Goal: Task Accomplishment & Management: Manage account settings

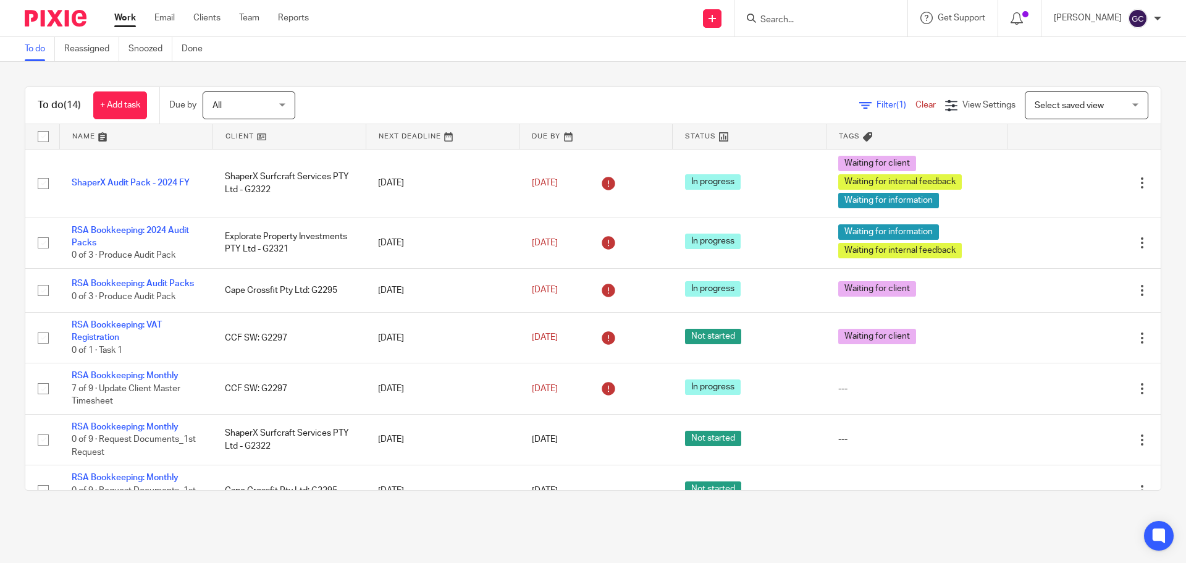
click at [390, 86] on div "To do (14) + Add task Due by All All Today Tomorrow This week Next week This mo…" at bounding box center [593, 289] width 1186 height 454
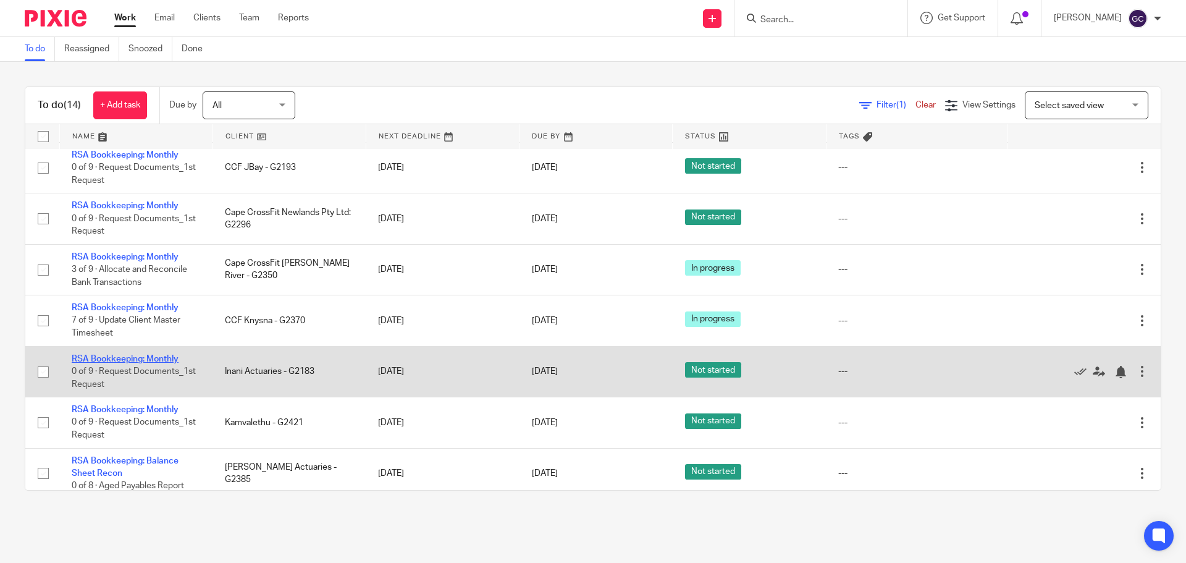
scroll to position [382, 0]
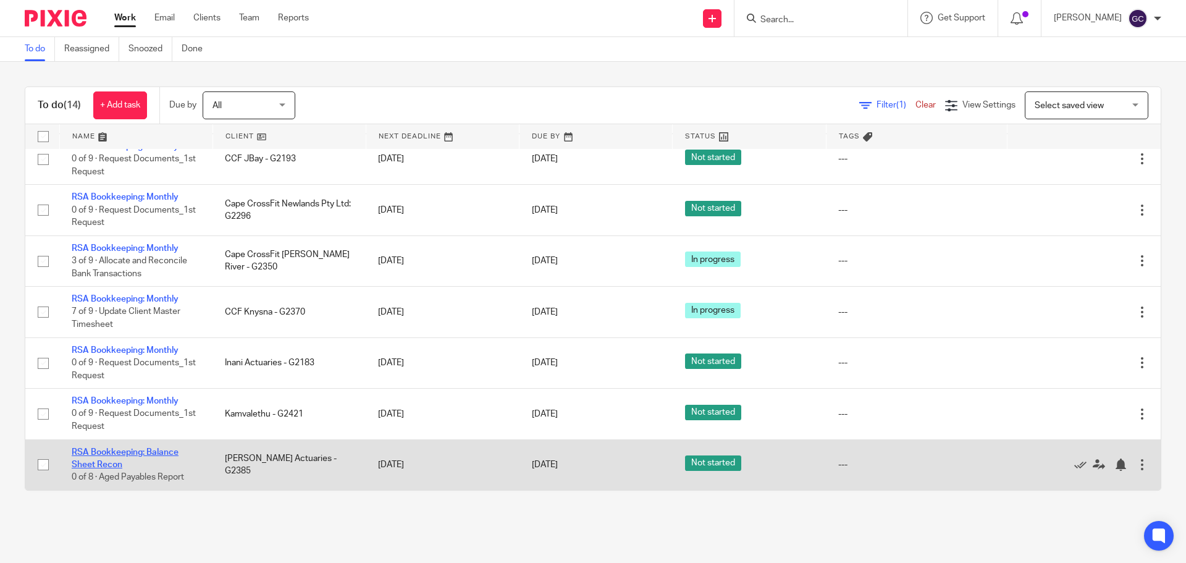
drag, startPoint x: 107, startPoint y: 450, endPoint x: 107, endPoint y: 442, distance: 8.0
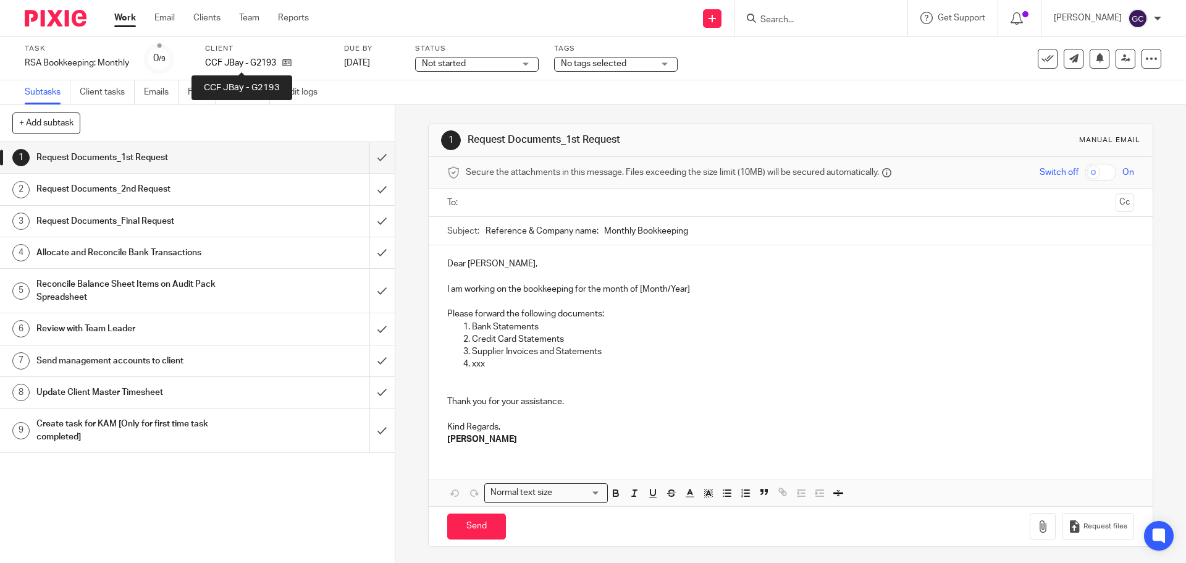
click at [266, 59] on p "CCF JBay - G2193" at bounding box center [240, 63] width 71 height 12
click at [265, 59] on p "CCF JBay - G2193" at bounding box center [240, 63] width 71 height 12
copy div "CCF JBay - G2193"
click at [470, 66] on span "Not started" at bounding box center [468, 63] width 93 height 13
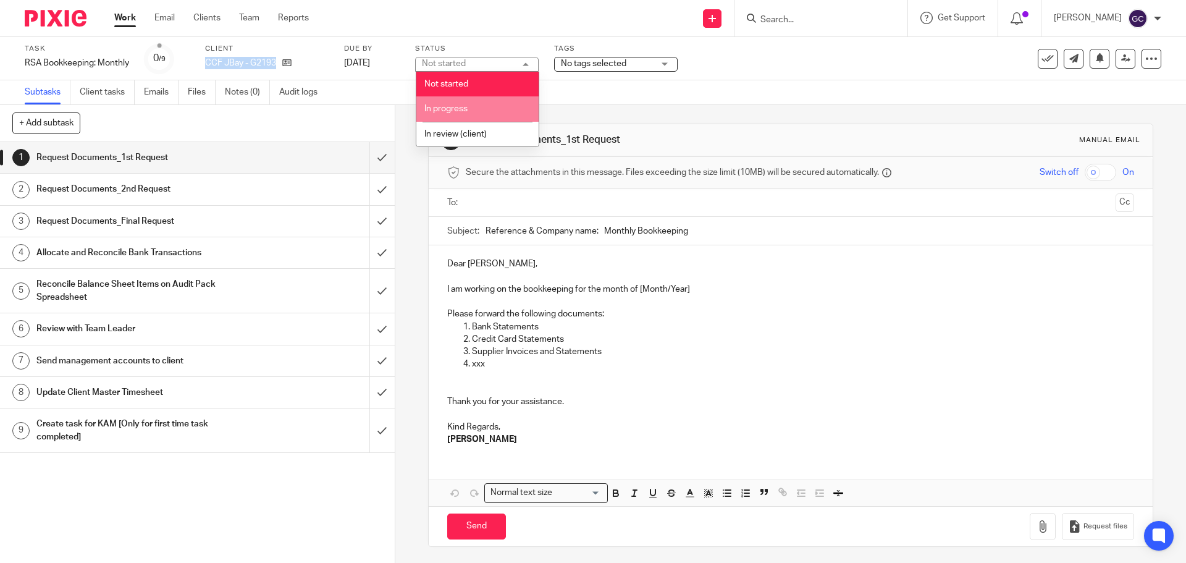
click at [466, 106] on span "In progress" at bounding box center [445, 108] width 43 height 9
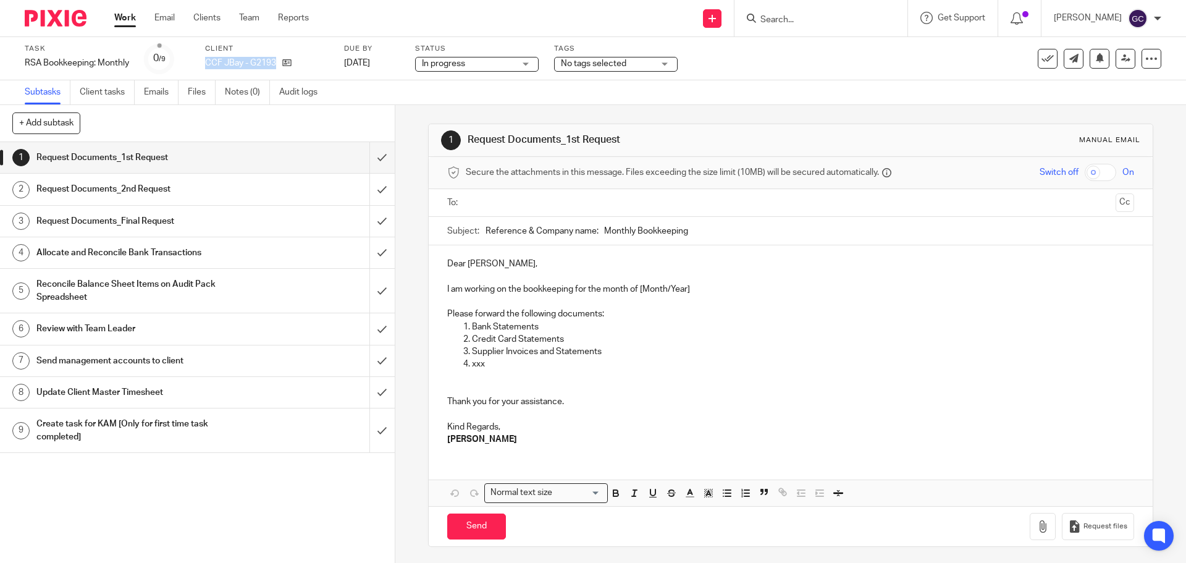
click at [594, 67] on span "No tags selected" at bounding box center [593, 63] width 65 height 9
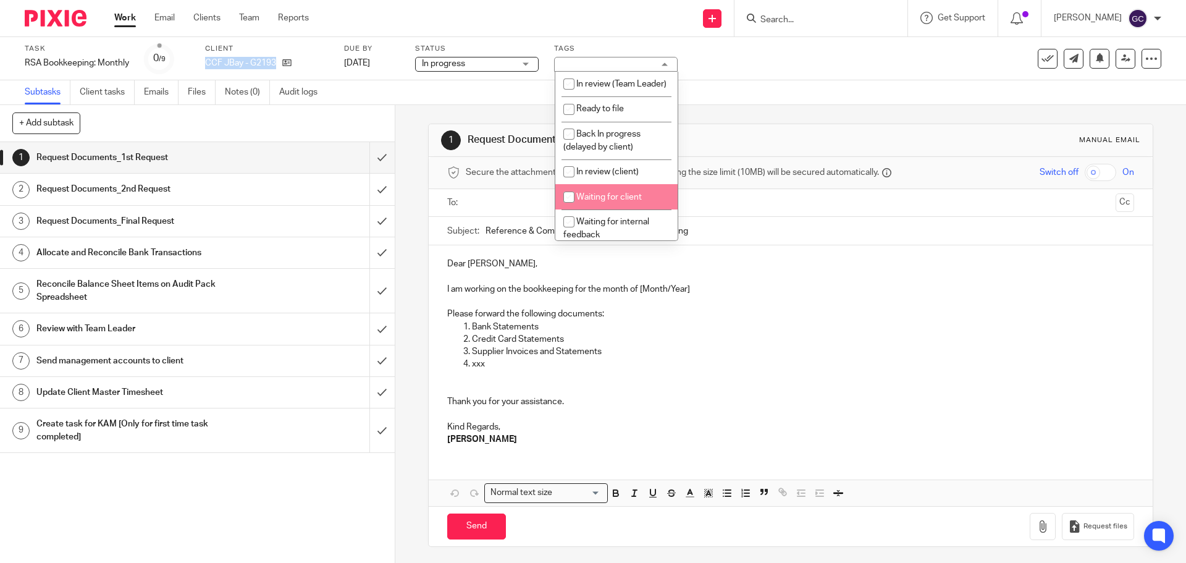
click at [594, 205] on li "Waiting for client" at bounding box center [616, 196] width 122 height 25
checkbox input "true"
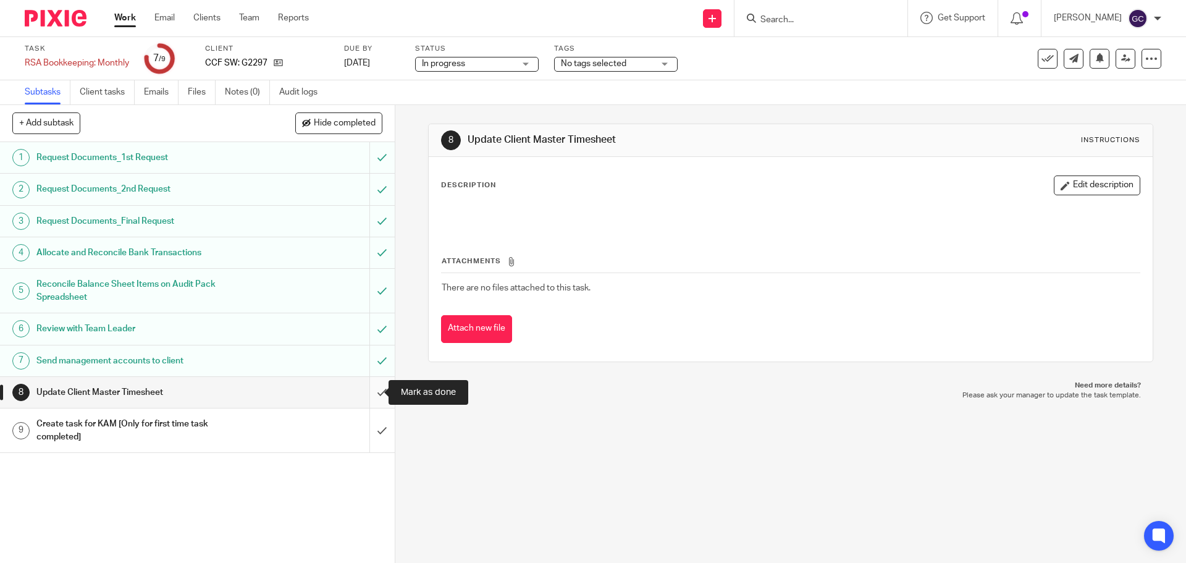
click at [368, 394] on input "submit" at bounding box center [197, 392] width 395 height 31
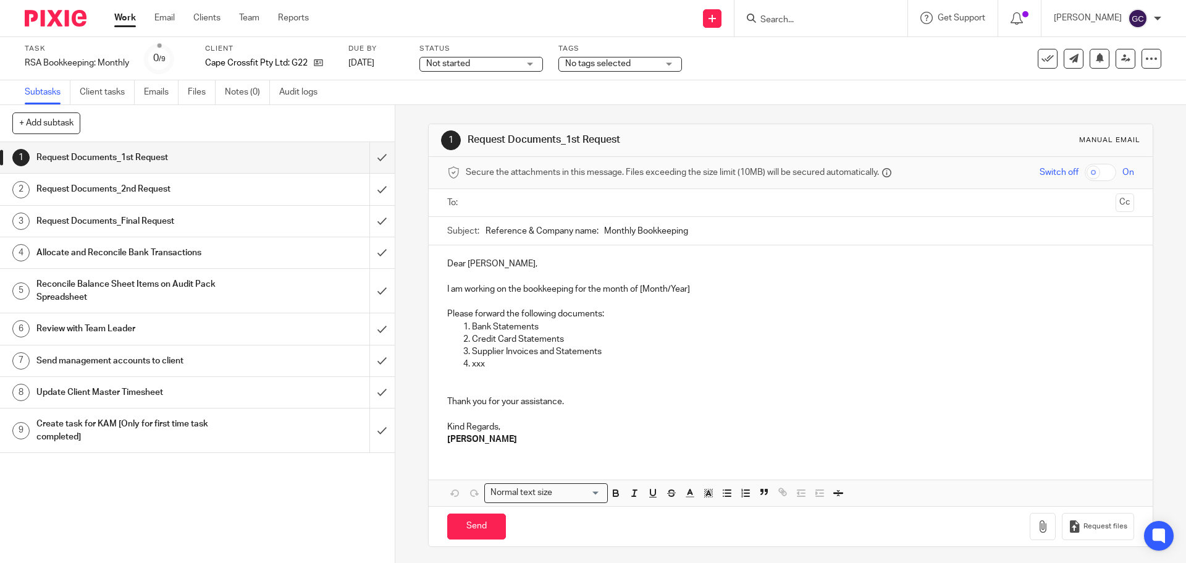
click at [476, 62] on span "Not started" at bounding box center [472, 63] width 93 height 13
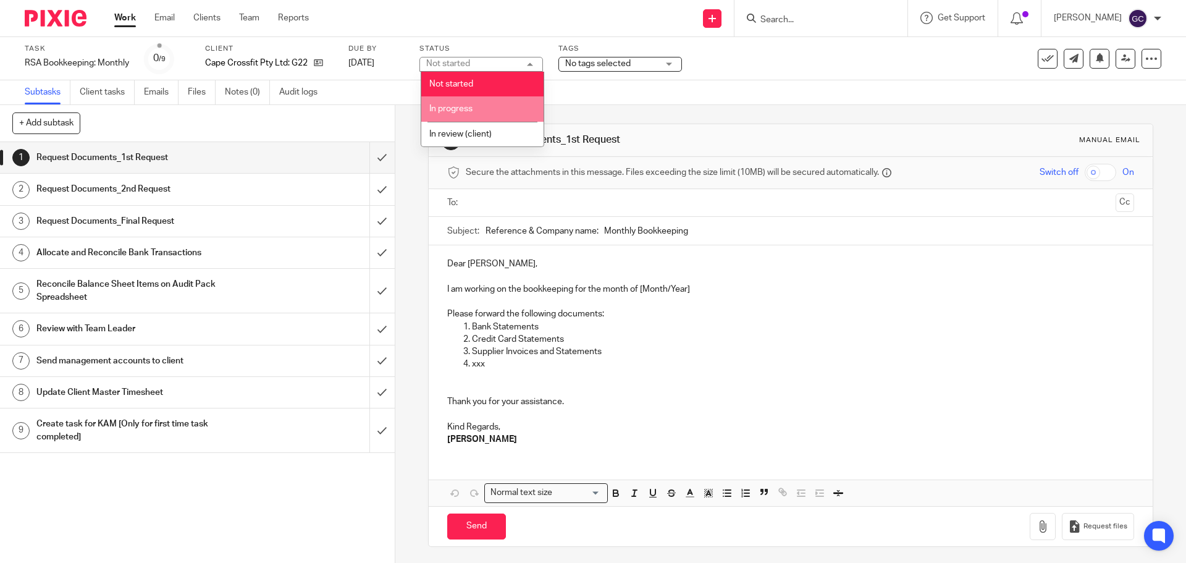
click at [471, 99] on li "In progress" at bounding box center [482, 108] width 122 height 25
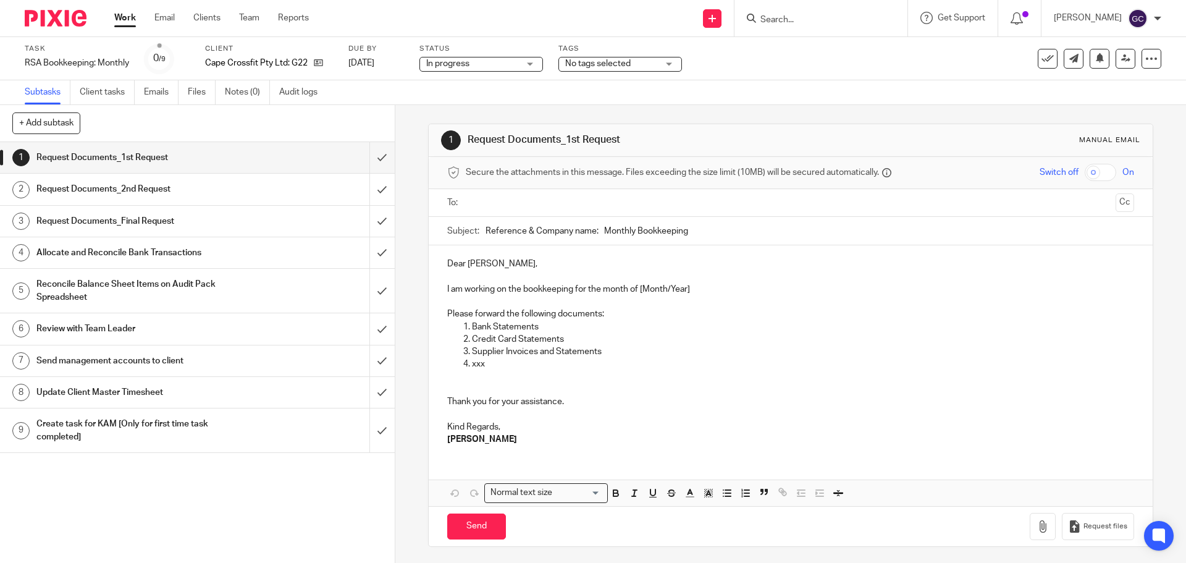
click at [599, 64] on span "No tags selected" at bounding box center [597, 63] width 65 height 9
click at [375, 154] on input "submit" at bounding box center [197, 157] width 395 height 31
click at [365, 189] on input "submit" at bounding box center [197, 189] width 395 height 31
click at [502, 59] on span "Not started" at bounding box center [514, 63] width 93 height 13
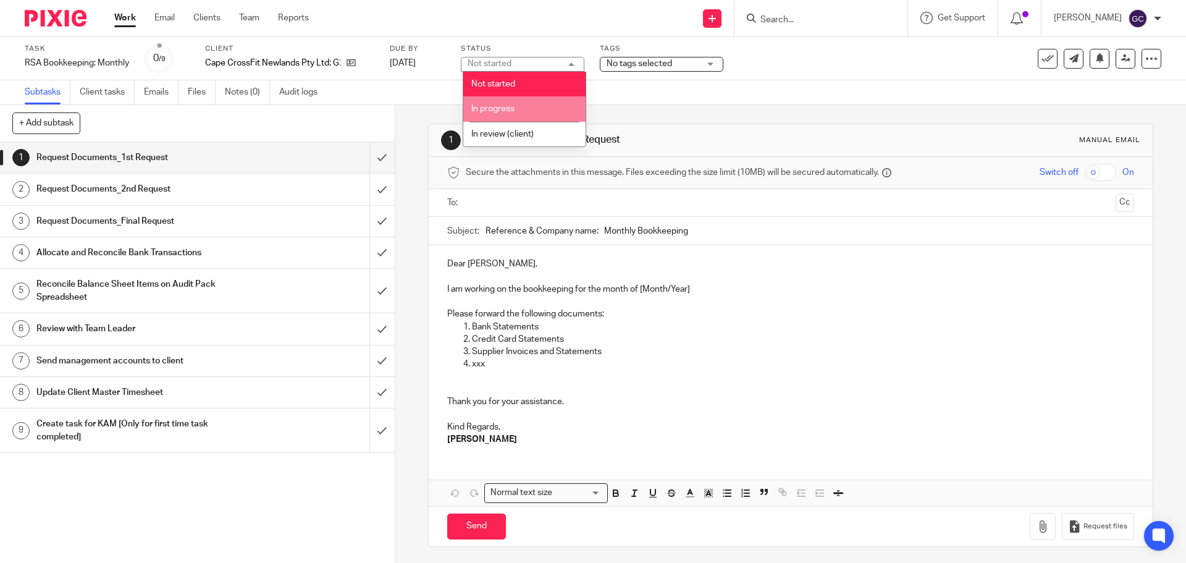
click at [492, 104] on li "In progress" at bounding box center [524, 108] width 122 height 25
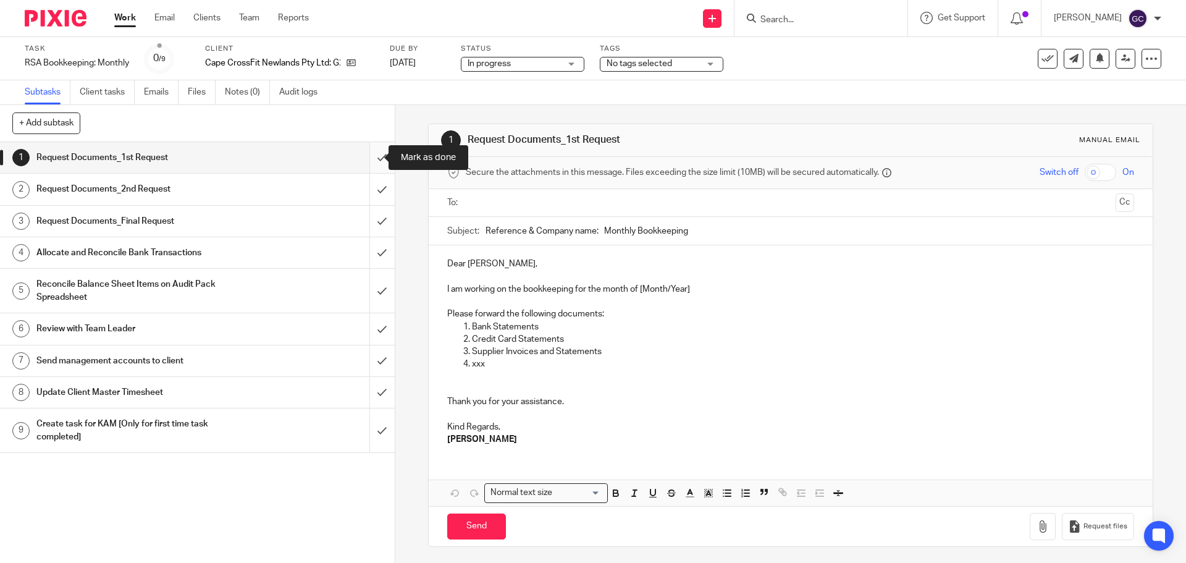
click at [370, 155] on input "submit" at bounding box center [197, 157] width 395 height 31
drag, startPoint x: 369, startPoint y: 178, endPoint x: 368, endPoint y: 185, distance: 7.4
click at [369, 179] on input "submit" at bounding box center [197, 189] width 395 height 31
click at [373, 226] on input "submit" at bounding box center [197, 221] width 395 height 31
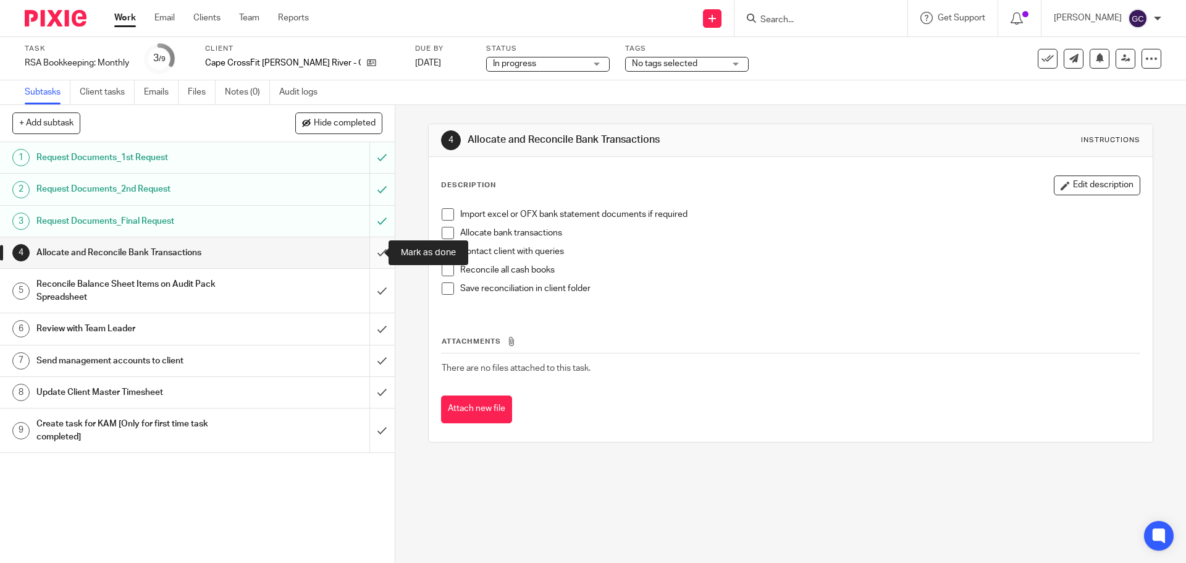
click at [375, 250] on input "submit" at bounding box center [197, 252] width 395 height 31
click at [365, 284] on input "submit" at bounding box center [197, 291] width 395 height 44
click at [373, 321] on input "submit" at bounding box center [197, 328] width 395 height 31
click at [371, 360] on input "submit" at bounding box center [197, 360] width 395 height 31
click at [370, 397] on input "submit" at bounding box center [197, 392] width 395 height 31
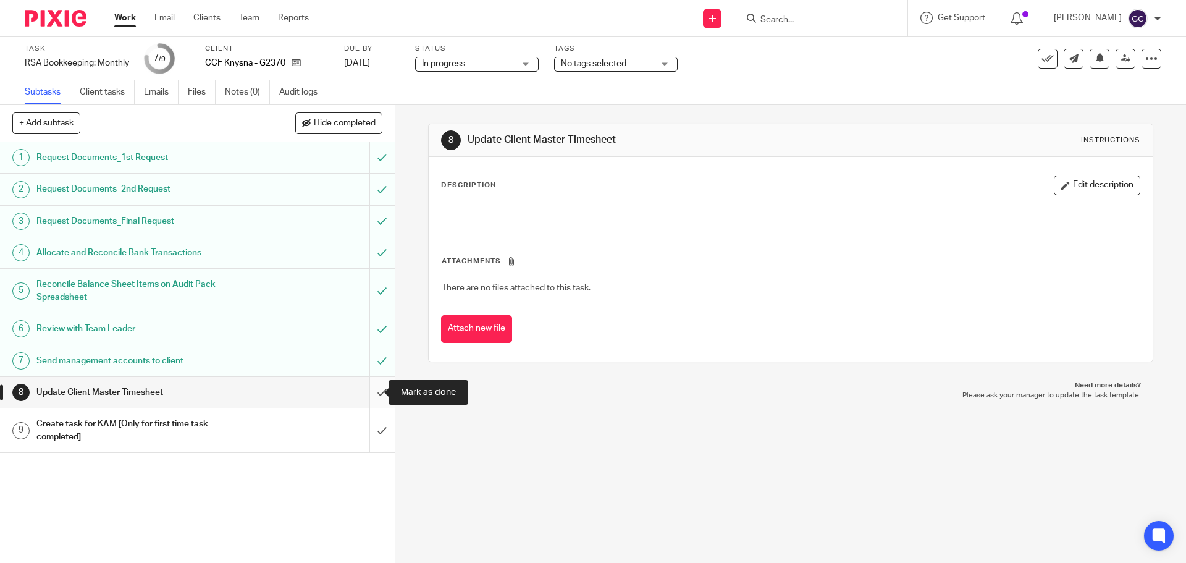
click at [364, 394] on input "submit" at bounding box center [197, 392] width 395 height 31
click at [373, 437] on input "submit" at bounding box center [197, 430] width 395 height 44
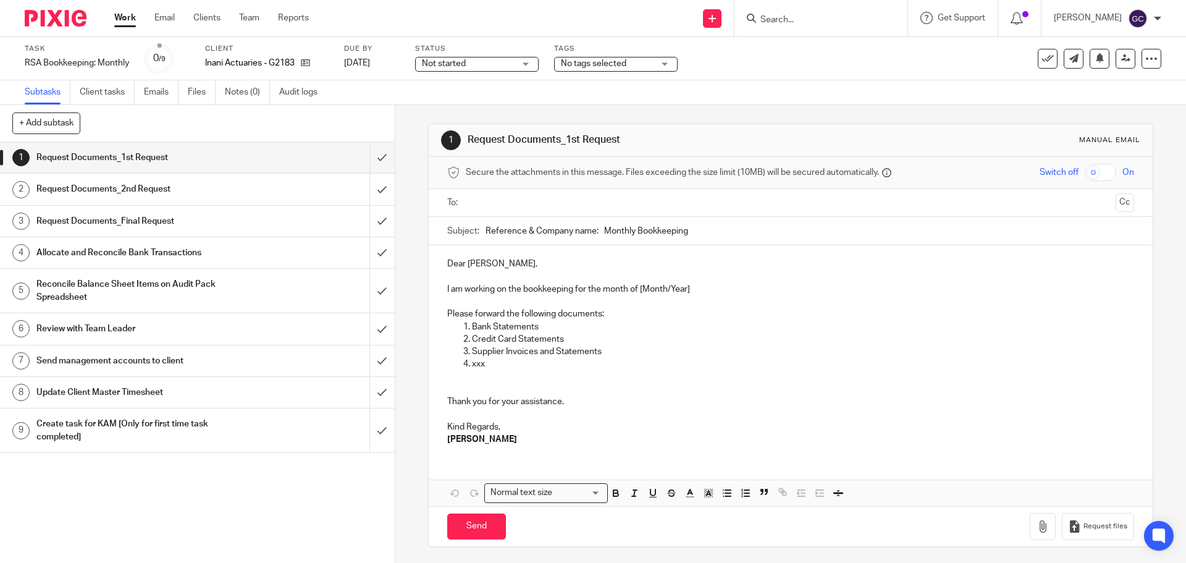
click at [487, 62] on span "Not started" at bounding box center [468, 63] width 93 height 13
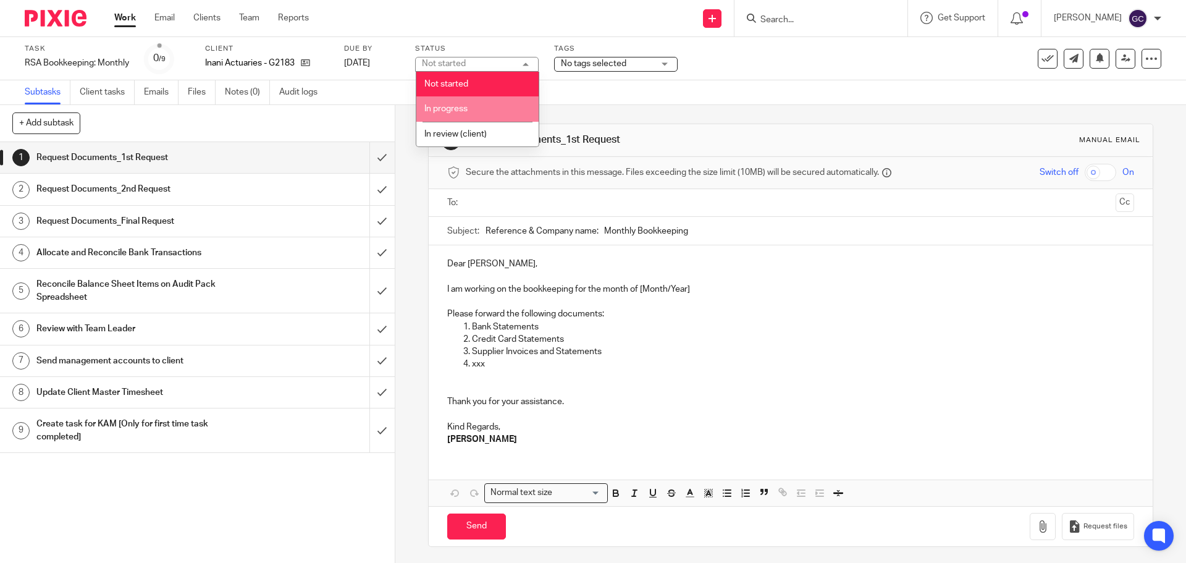
click at [462, 101] on li "In progress" at bounding box center [477, 108] width 122 height 25
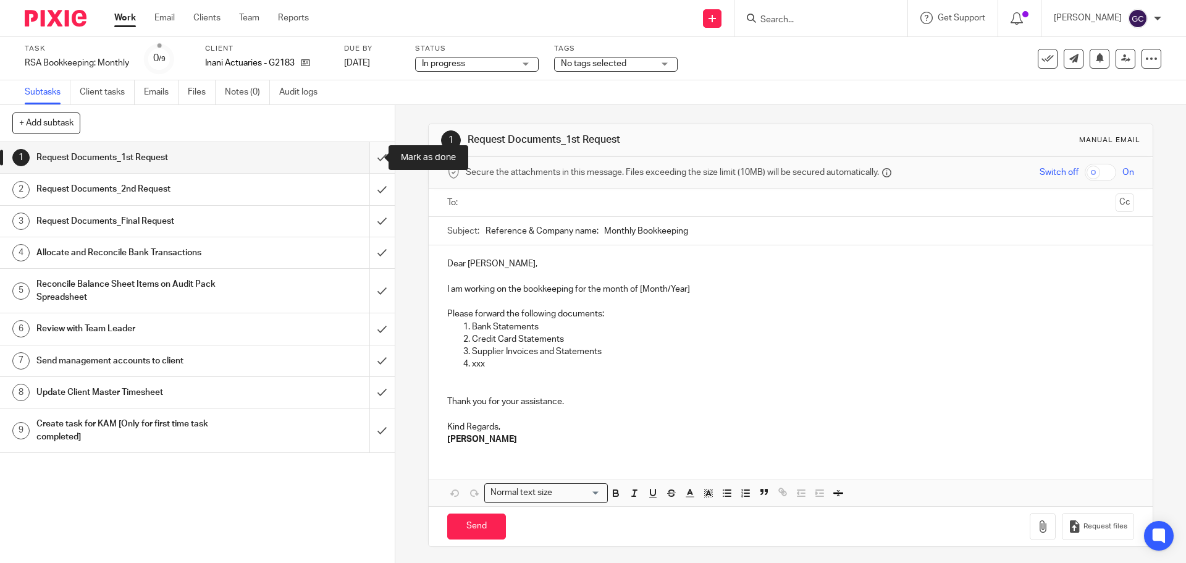
click at [365, 159] on input "submit" at bounding box center [197, 157] width 395 height 31
click at [366, 189] on input "submit" at bounding box center [197, 189] width 395 height 31
click at [368, 220] on input "submit" at bounding box center [197, 221] width 395 height 31
click at [509, 59] on span "Not started" at bounding box center [468, 63] width 93 height 13
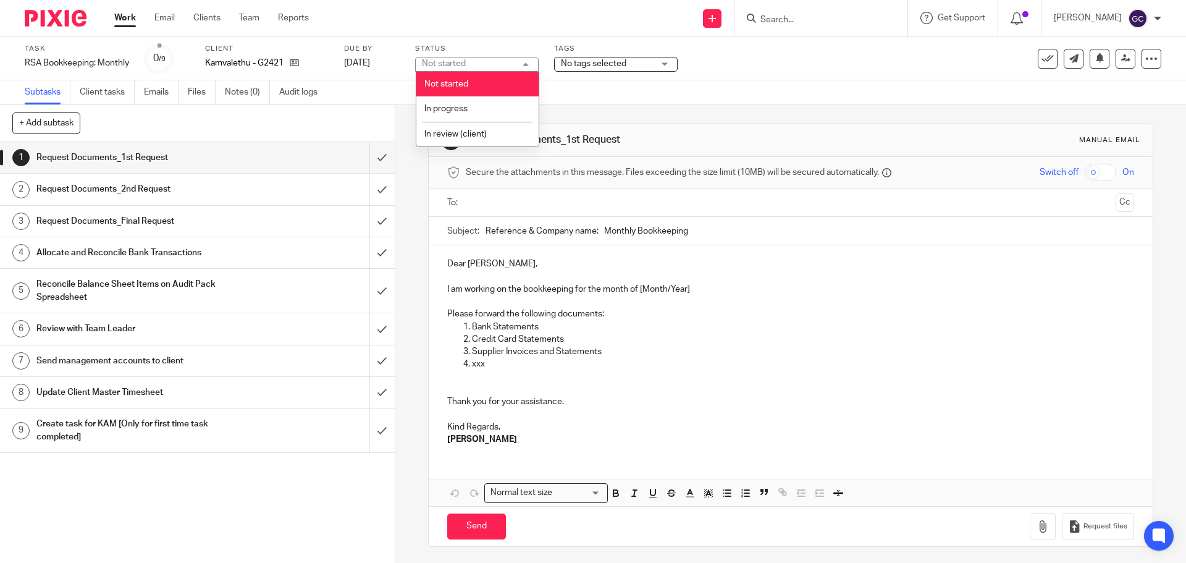
click at [473, 99] on li "In progress" at bounding box center [477, 108] width 122 height 25
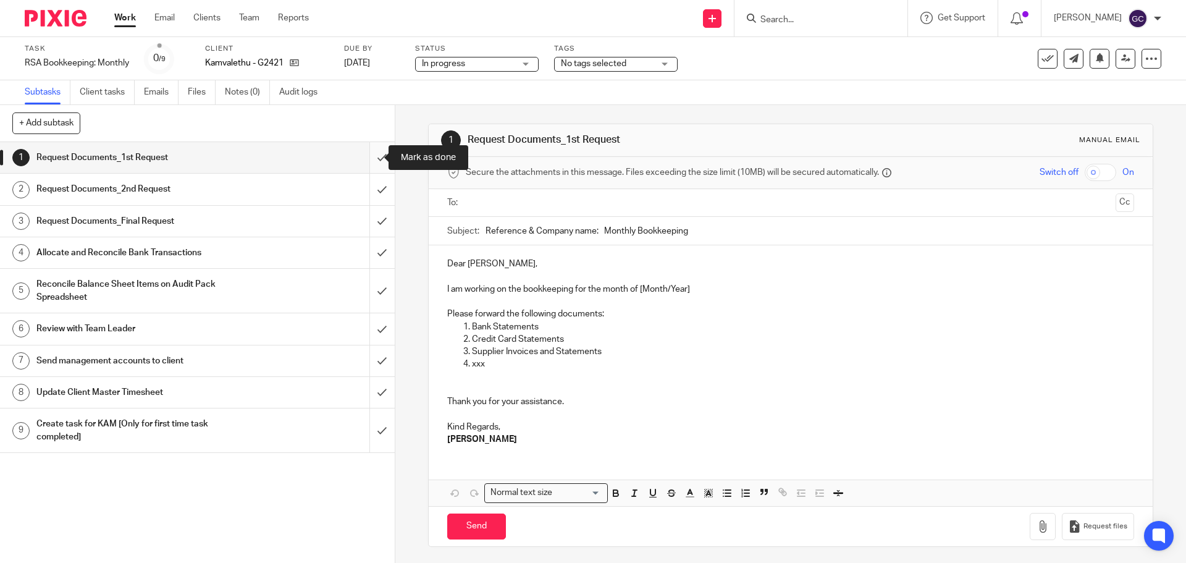
click at [363, 154] on input "submit" at bounding box center [197, 157] width 395 height 31
click at [365, 180] on input "submit" at bounding box center [197, 189] width 395 height 31
click at [371, 209] on input "submit" at bounding box center [197, 221] width 395 height 31
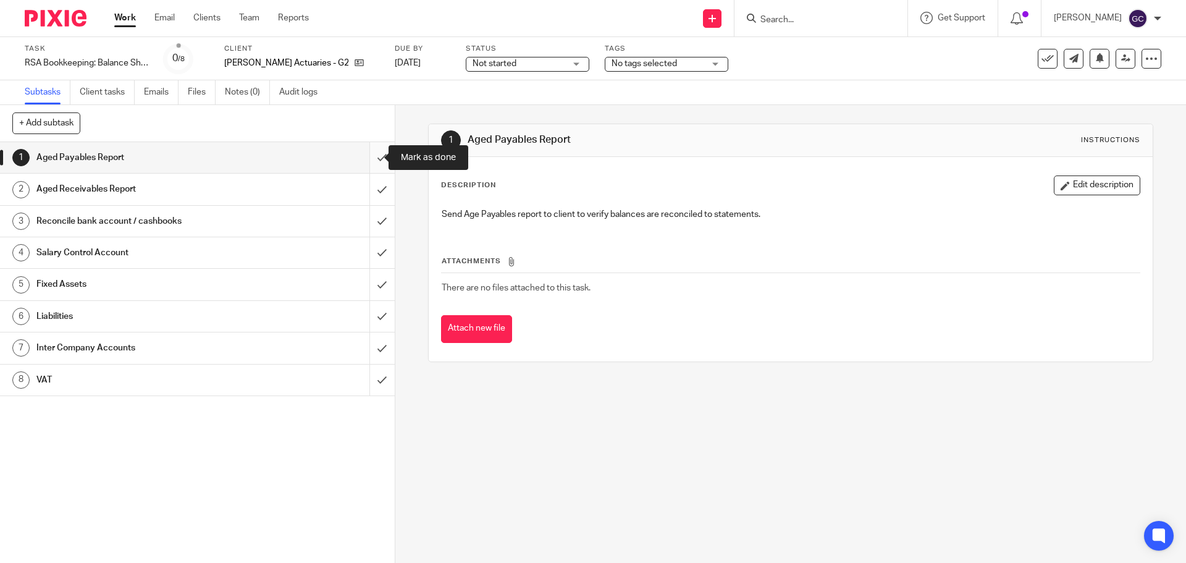
click at [370, 159] on input "submit" at bounding box center [197, 157] width 395 height 31
click at [373, 187] on input "submit" at bounding box center [197, 189] width 395 height 31
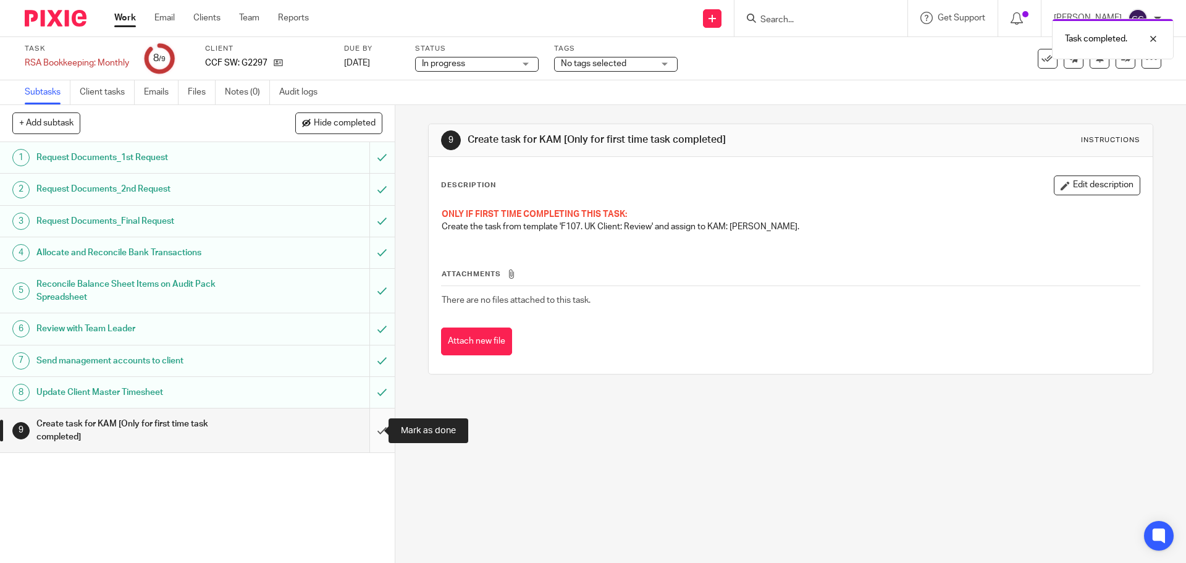
click at [370, 433] on input "submit" at bounding box center [197, 430] width 395 height 44
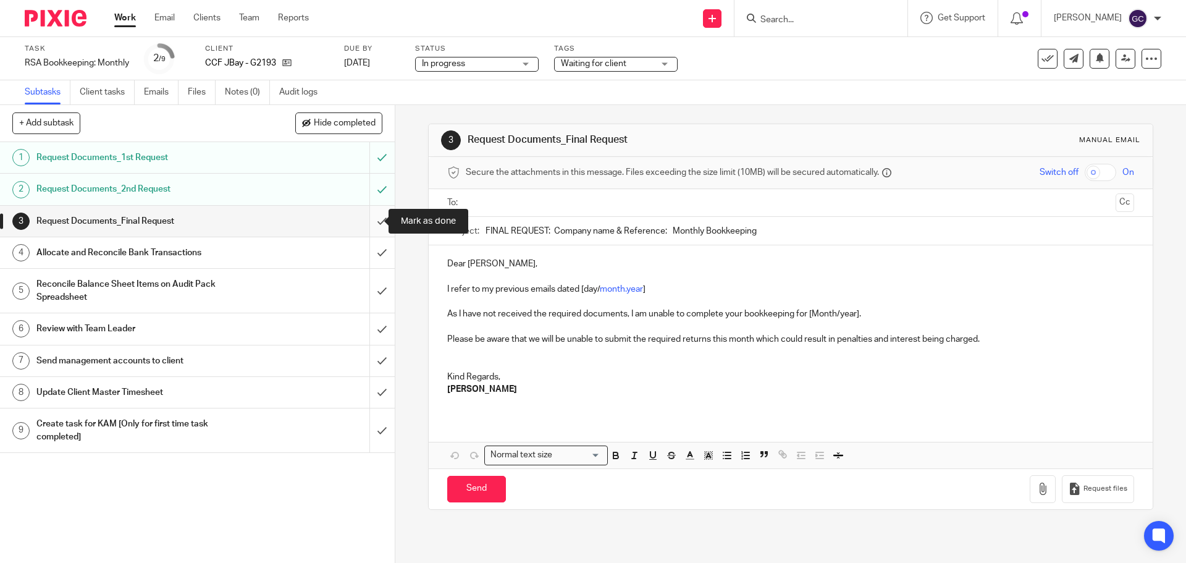
click at [371, 223] on input "submit" at bounding box center [197, 221] width 395 height 31
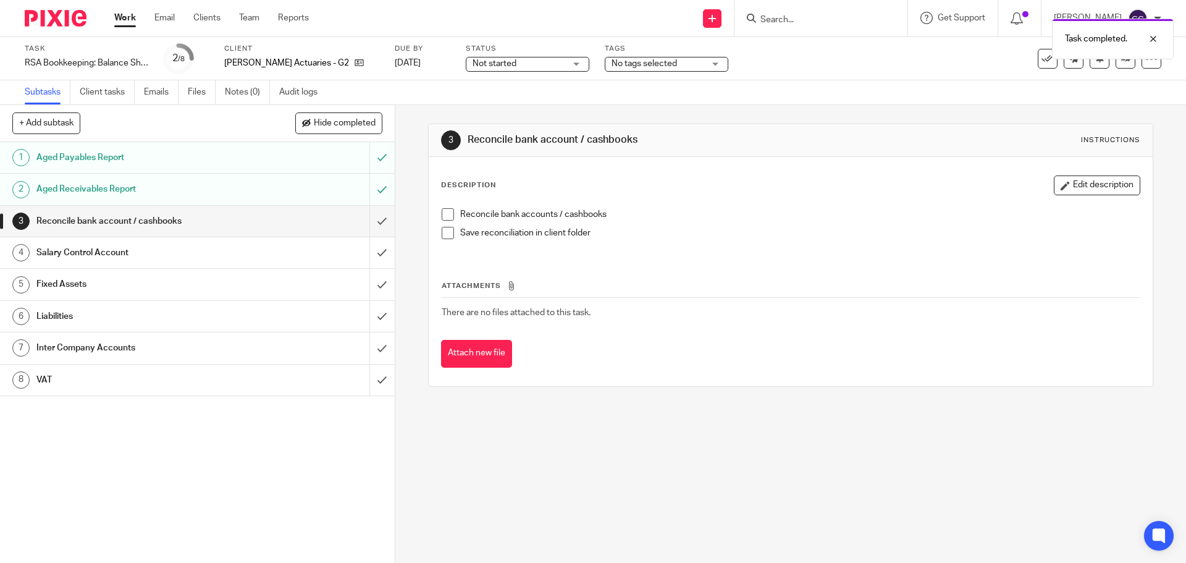
click at [507, 65] on span "Not started" at bounding box center [495, 63] width 44 height 9
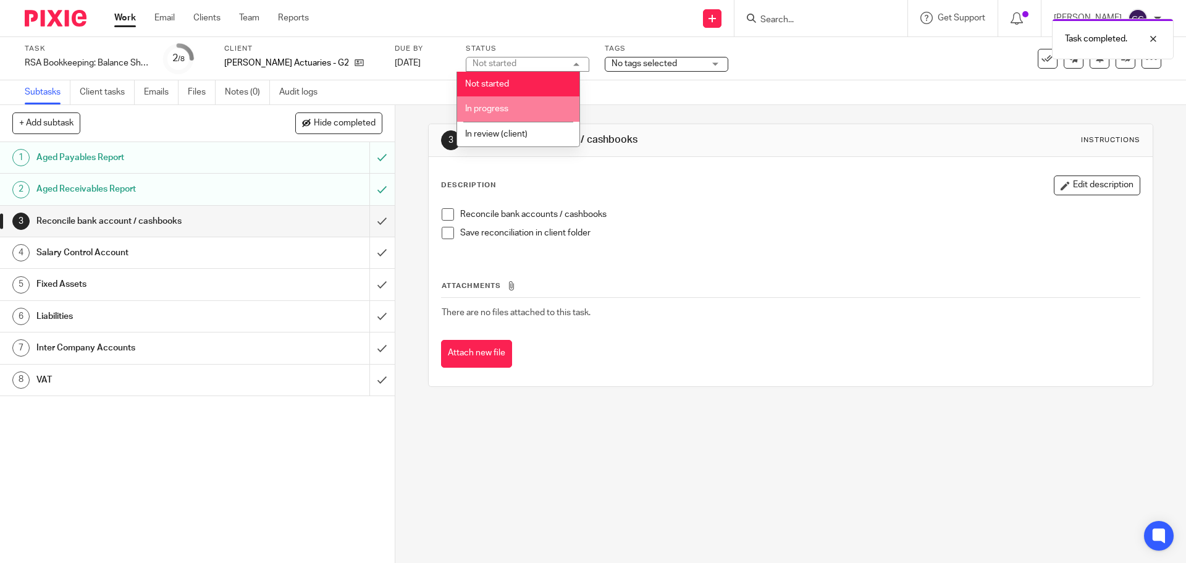
click at [497, 109] on span "In progress" at bounding box center [486, 108] width 43 height 9
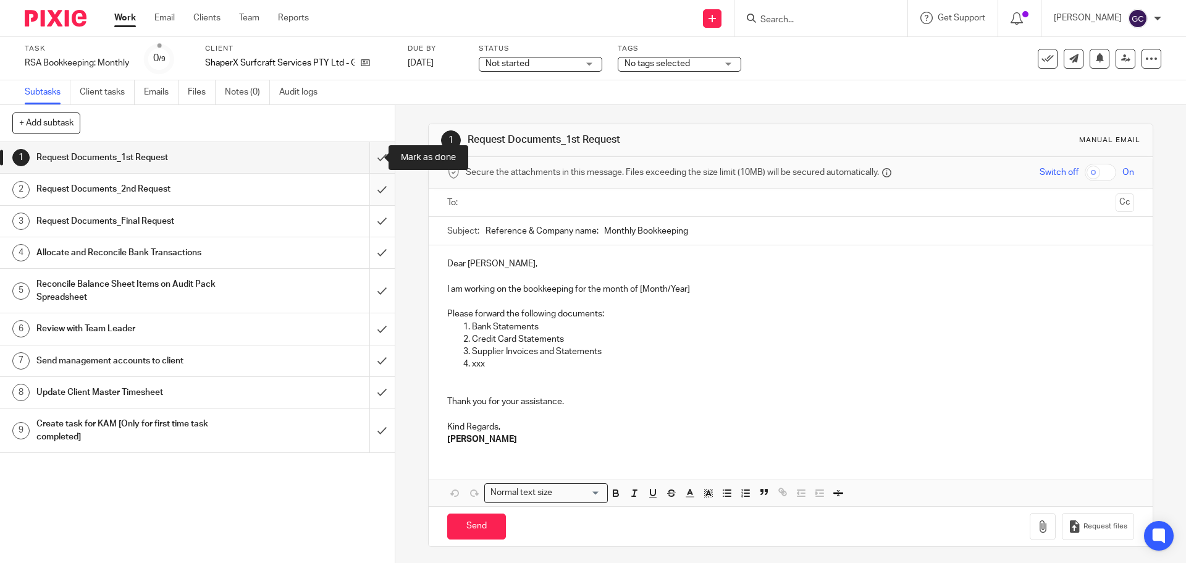
drag, startPoint x: 373, startPoint y: 158, endPoint x: 371, endPoint y: 177, distance: 19.2
click at [373, 158] on input "submit" at bounding box center [197, 157] width 395 height 31
click at [369, 192] on input "submit" at bounding box center [197, 189] width 395 height 31
click at [368, 215] on input "submit" at bounding box center [197, 221] width 395 height 31
click at [366, 248] on input "submit" at bounding box center [197, 252] width 395 height 31
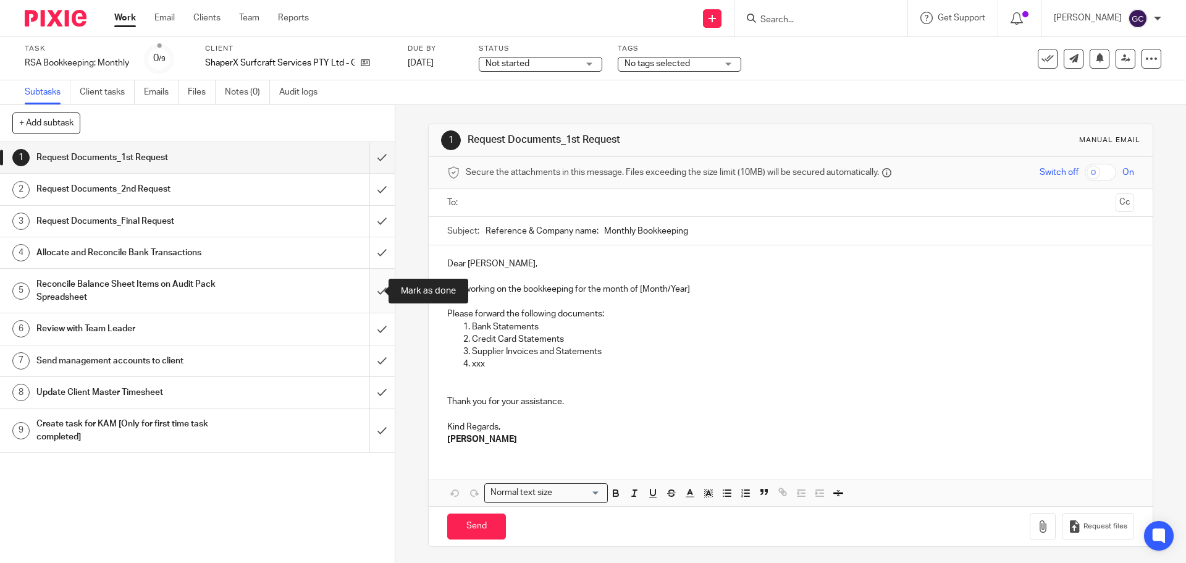
click at [366, 281] on input "submit" at bounding box center [197, 291] width 395 height 44
click at [365, 319] on input "submit" at bounding box center [197, 328] width 395 height 31
drag, startPoint x: 365, startPoint y: 355, endPoint x: 365, endPoint y: 365, distance: 9.3
click at [365, 356] on input "submit" at bounding box center [197, 360] width 395 height 31
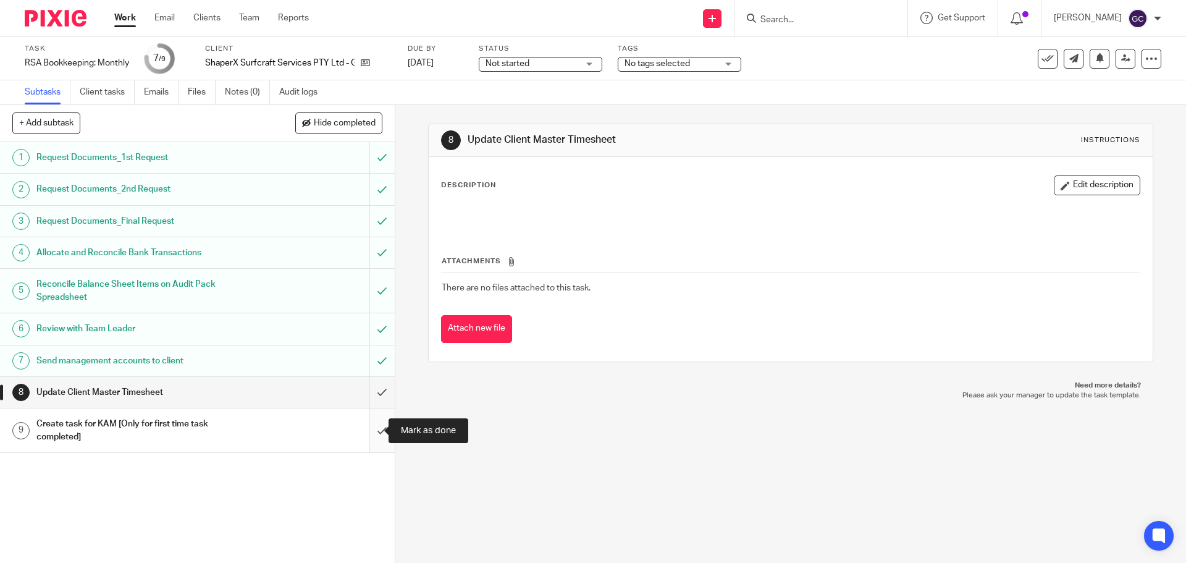
click at [365, 428] on input "submit" at bounding box center [197, 430] width 395 height 44
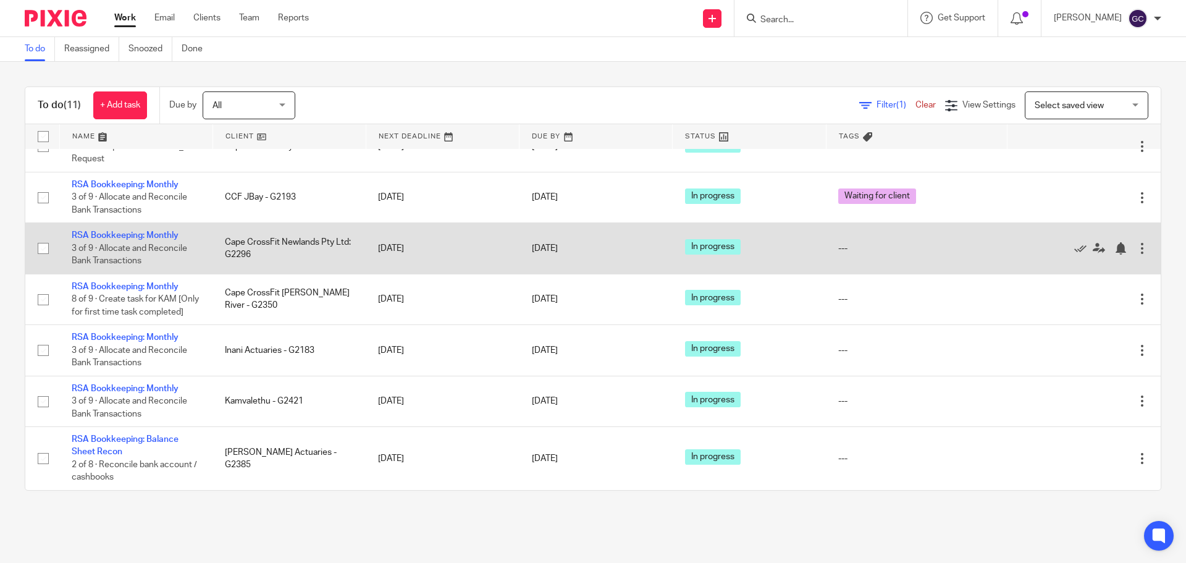
scroll to position [255, 0]
